Goal: Transaction & Acquisition: Book appointment/travel/reservation

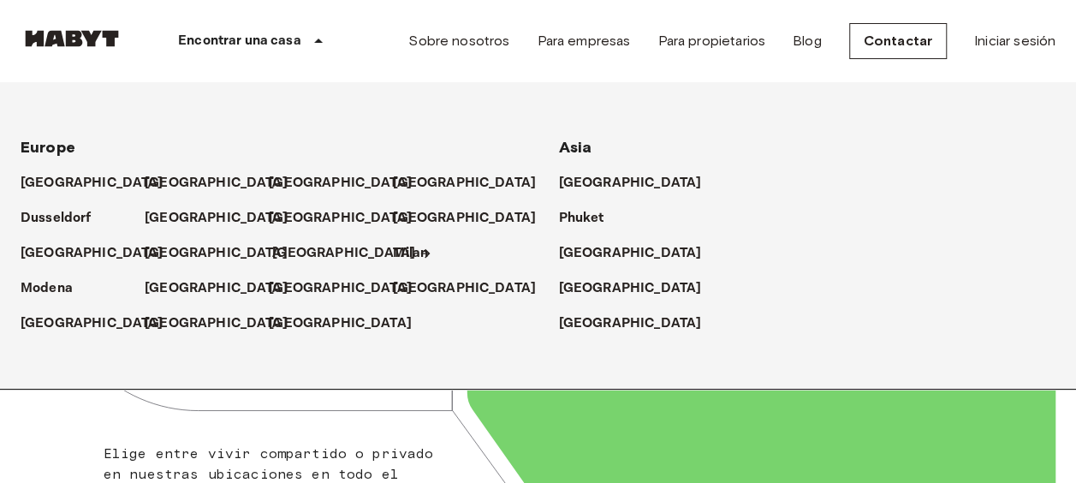
click at [286, 248] on p "[GEOGRAPHIC_DATA]" at bounding box center [343, 253] width 143 height 21
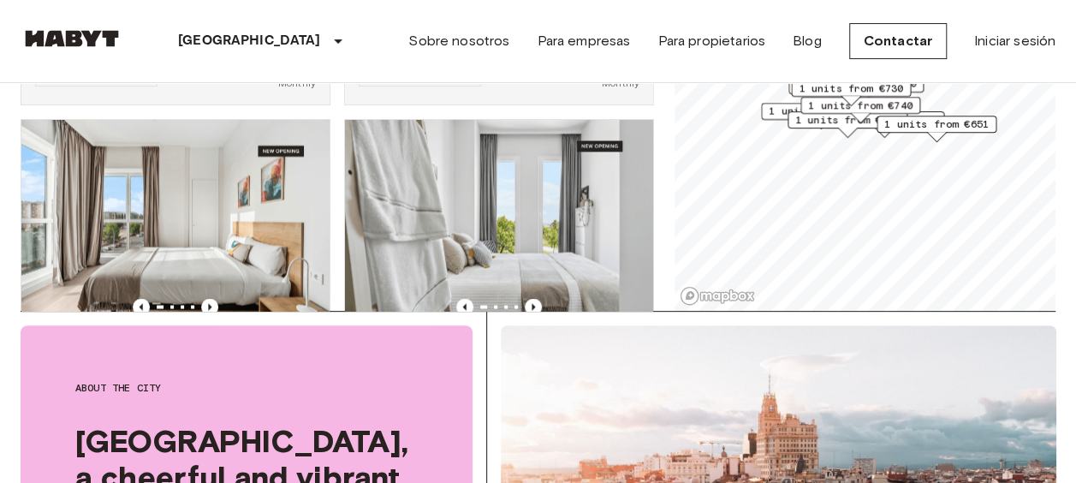
scroll to position [1460, 0]
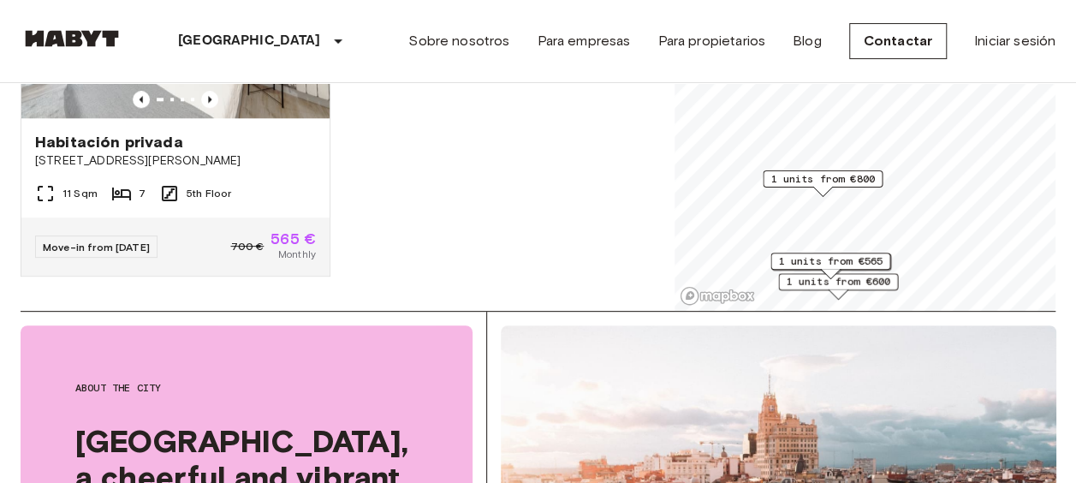
scroll to position [299, 0]
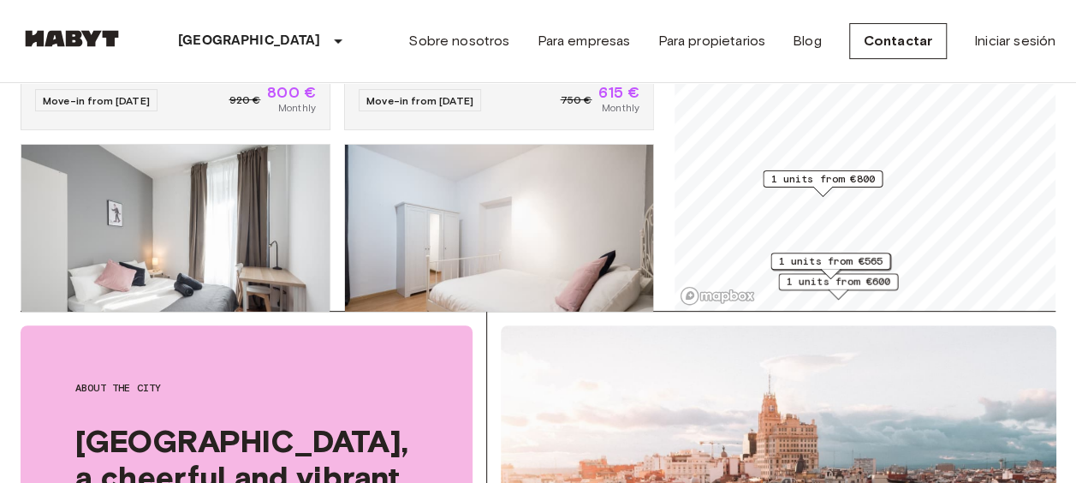
click at [834, 181] on span "1 units from €800" at bounding box center [822, 178] width 104 height 15
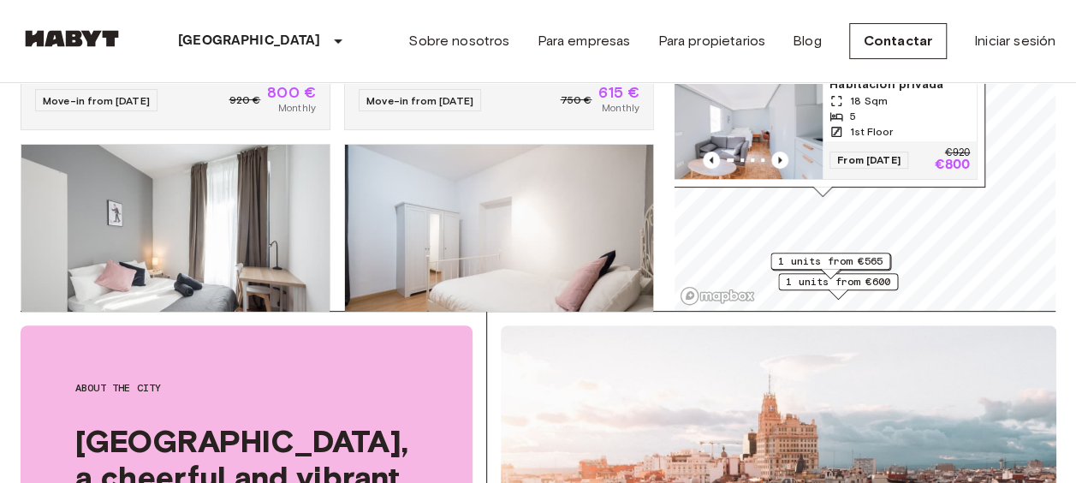
click at [835, 125] on icon "Map marker" at bounding box center [836, 132] width 14 height 14
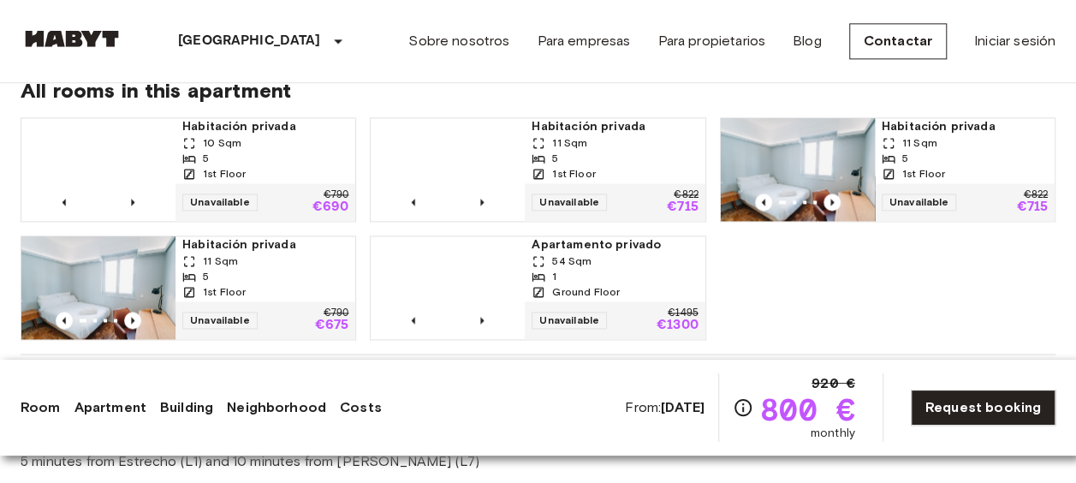
scroll to position [1084, 0]
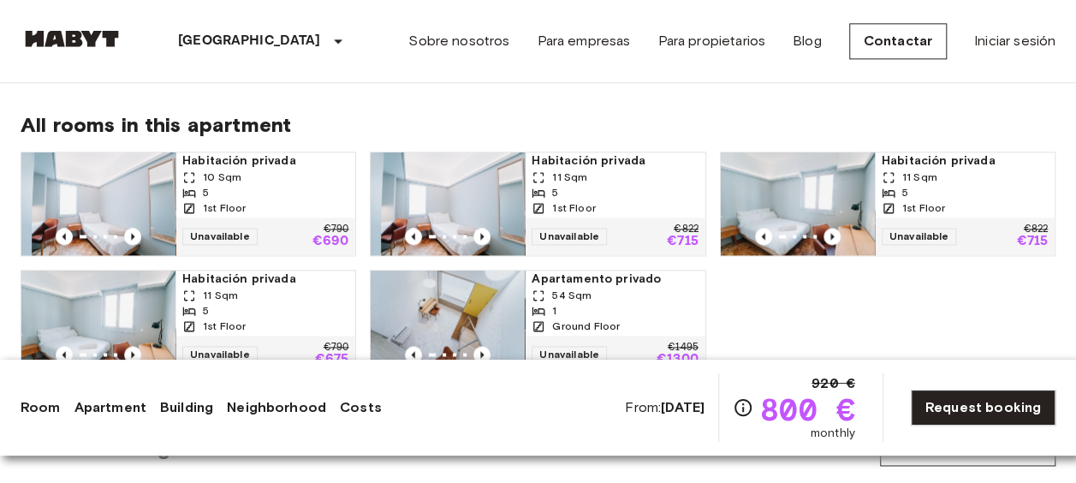
click at [632, 191] on div "5" at bounding box center [615, 192] width 166 height 15
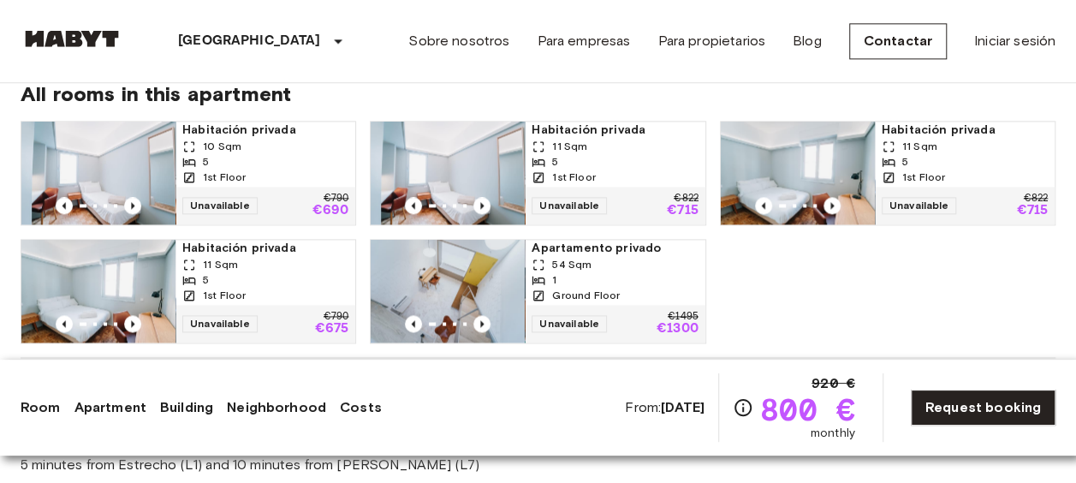
scroll to position [1116, 0]
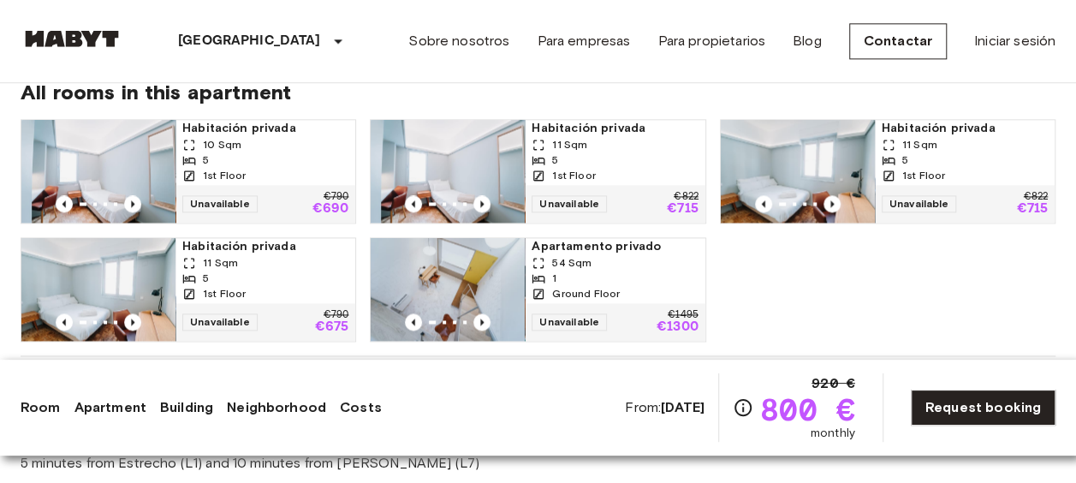
click at [260, 249] on span "Habitación privada" at bounding box center [265, 246] width 166 height 17
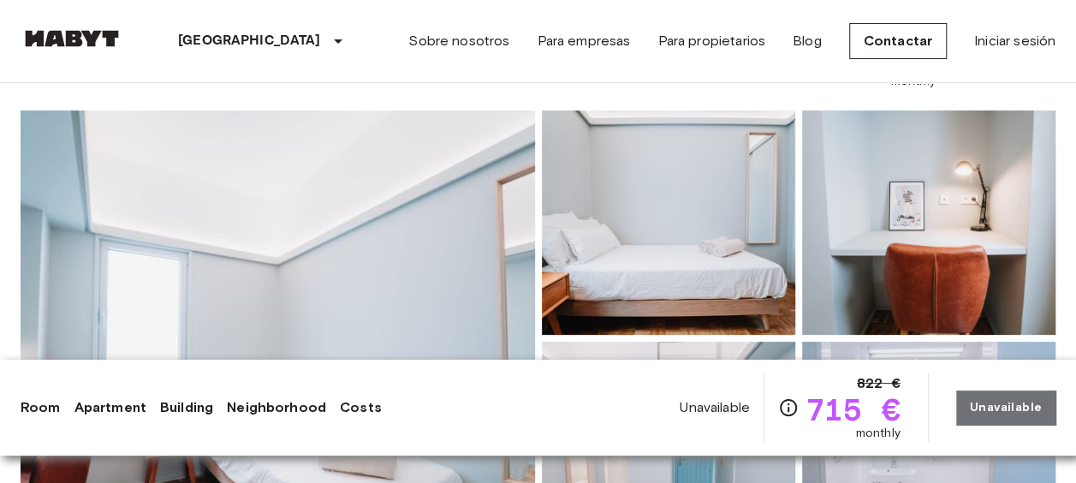
scroll to position [117, 0]
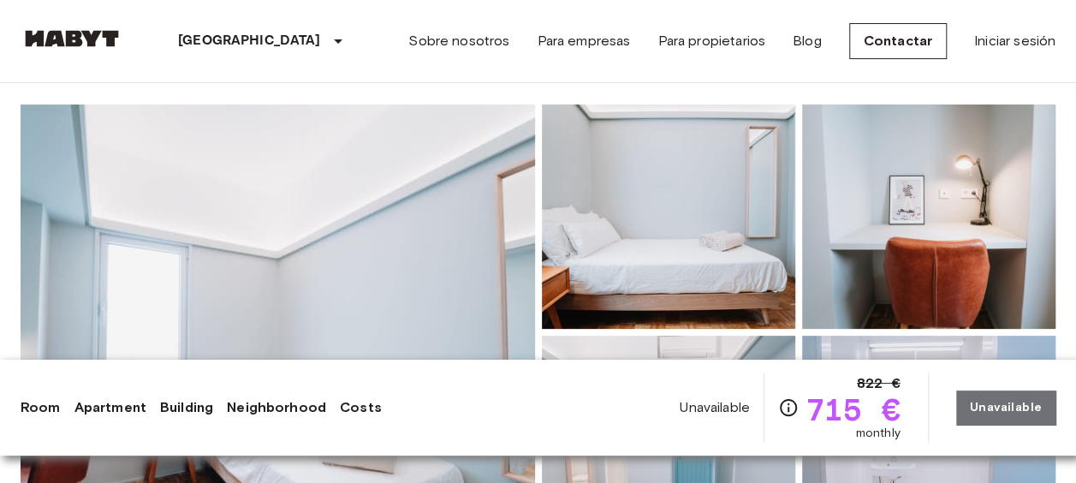
click at [442, 223] on img at bounding box center [278, 331] width 514 height 455
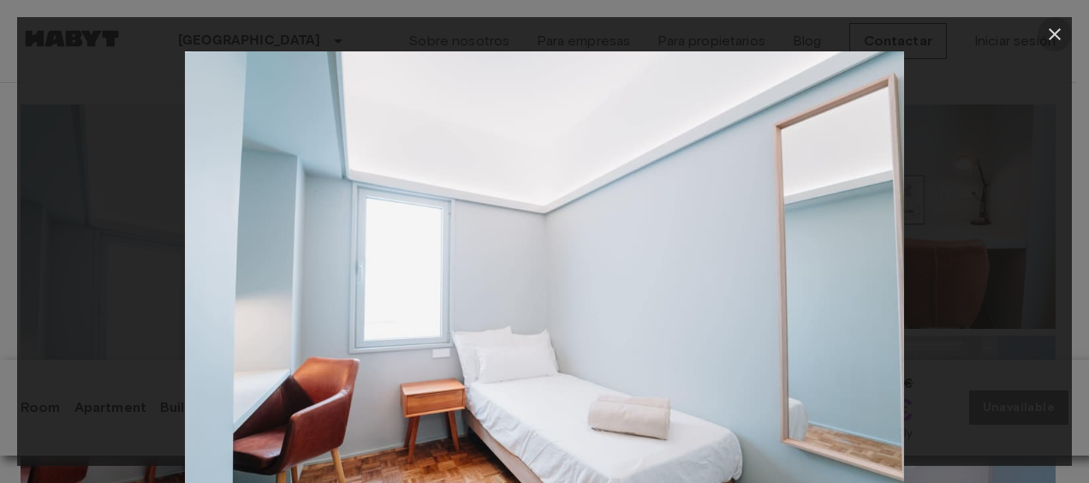
click at [1046, 38] on icon "button" at bounding box center [1054, 34] width 21 height 21
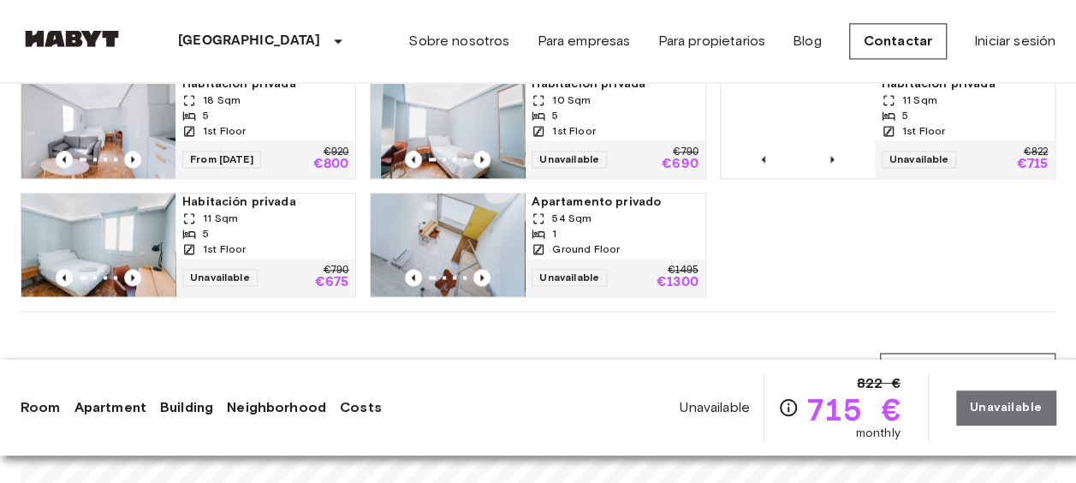
scroll to position [1128, 0]
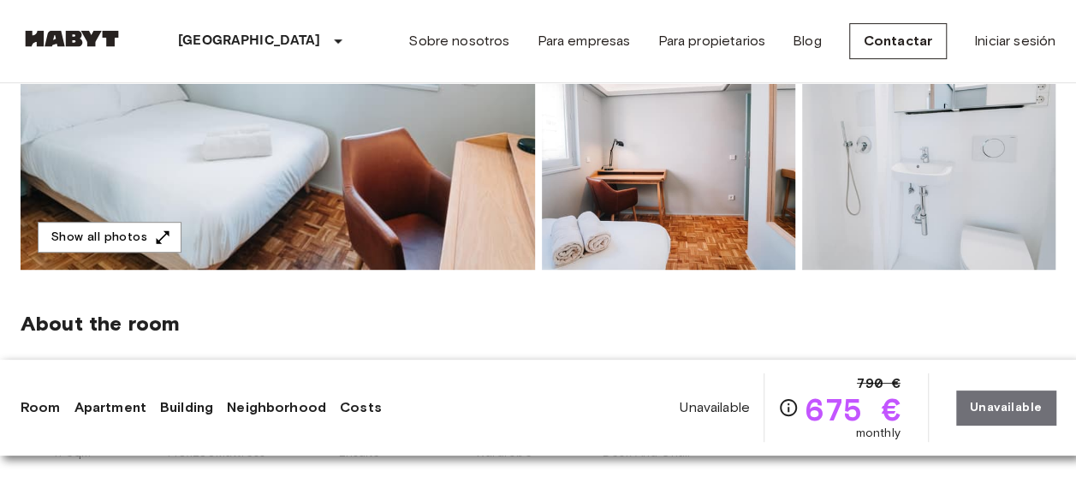
scroll to position [408, 0]
